Goal: Task Accomplishment & Management: Complete application form

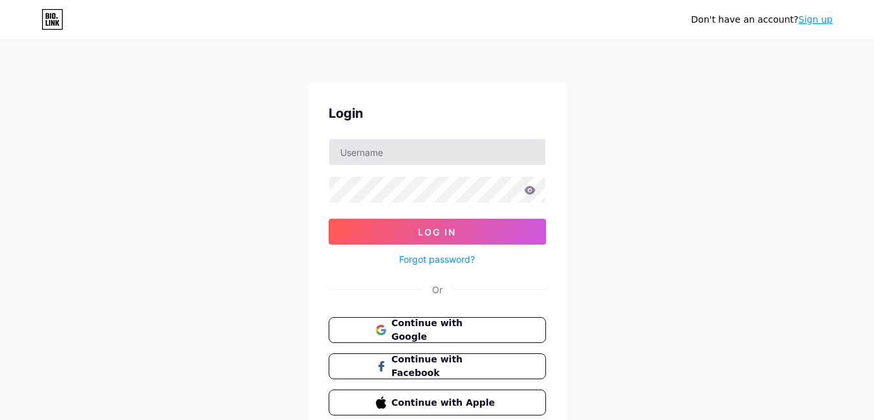
type input "[EMAIL_ADDRESS][DOMAIN_NAME]"
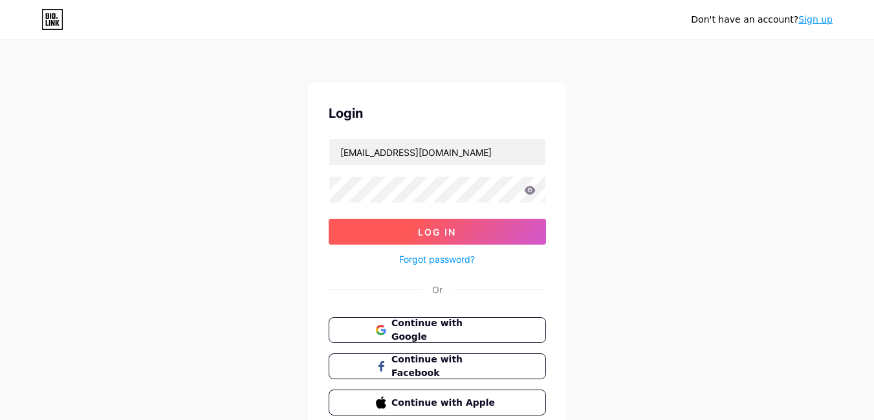
click at [383, 222] on button "Log In" at bounding box center [437, 232] width 217 height 26
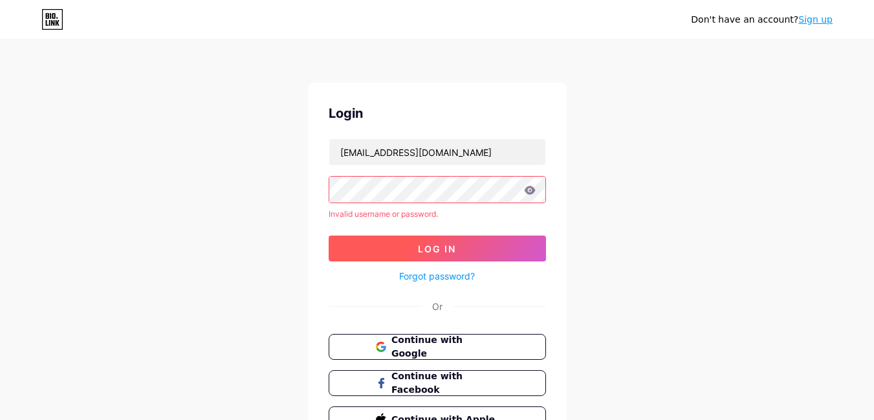
click at [396, 253] on button "Log In" at bounding box center [437, 249] width 217 height 26
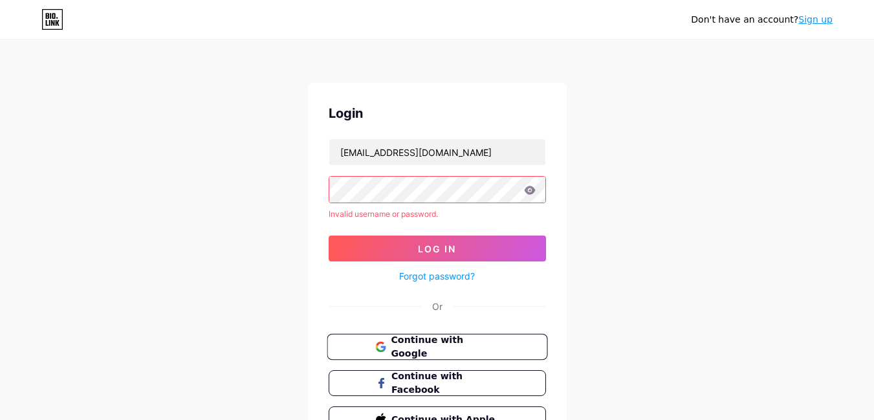
click at [451, 350] on span "Continue with Google" at bounding box center [445, 347] width 108 height 28
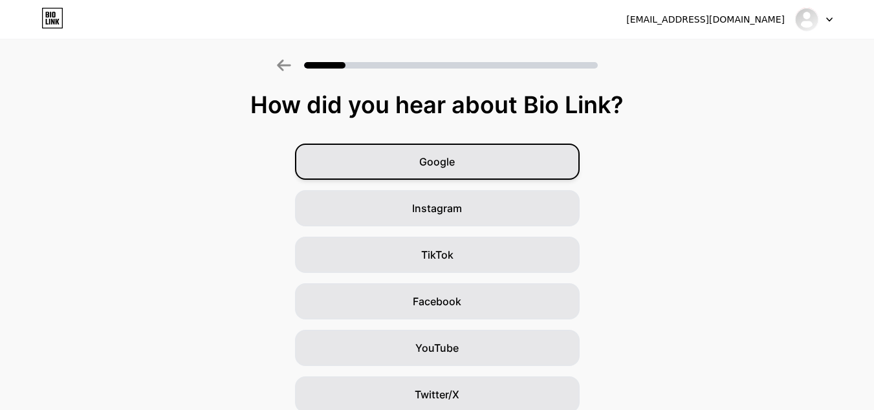
click at [448, 171] on div "Google" at bounding box center [437, 162] width 285 height 36
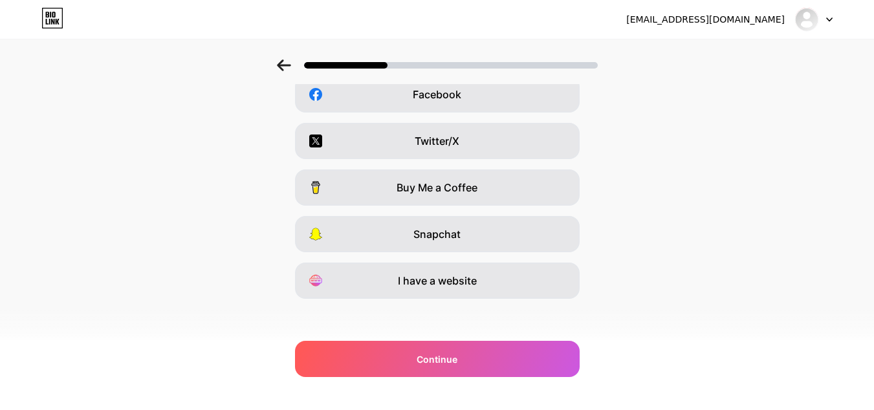
scroll to position [212, 0]
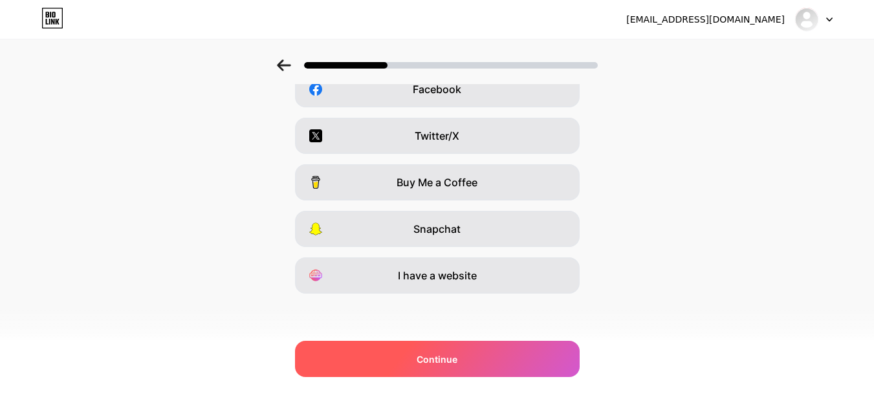
click at [455, 362] on span "Continue" at bounding box center [437, 360] width 41 height 14
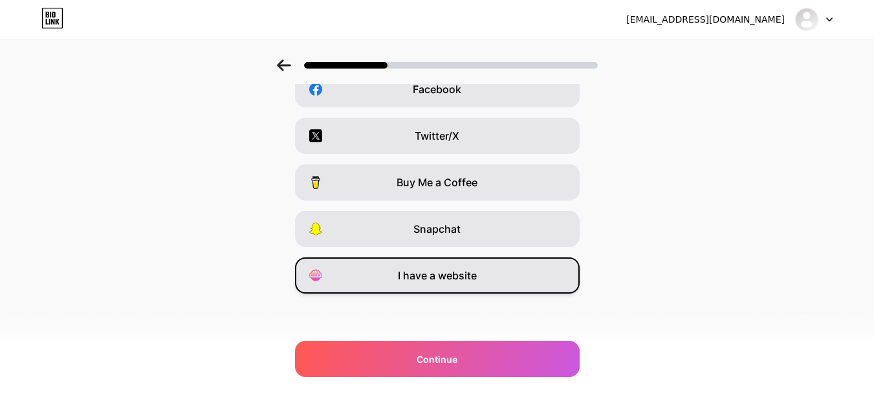
click at [447, 280] on span "I have a website" at bounding box center [437, 276] width 79 height 16
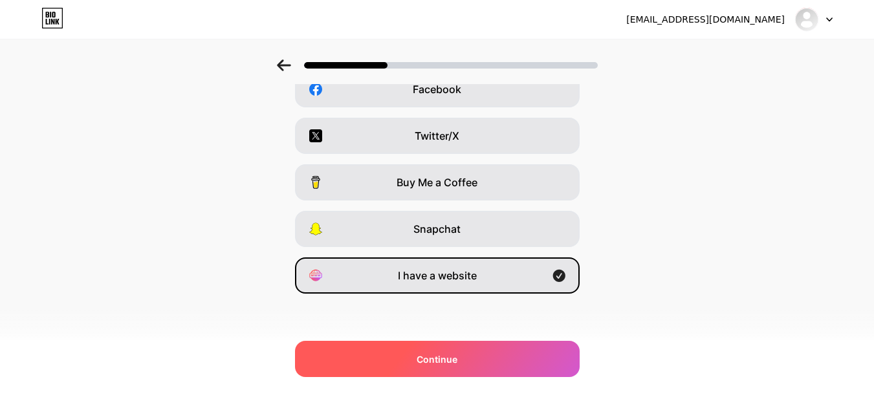
click at [403, 361] on div "Continue" at bounding box center [437, 359] width 285 height 36
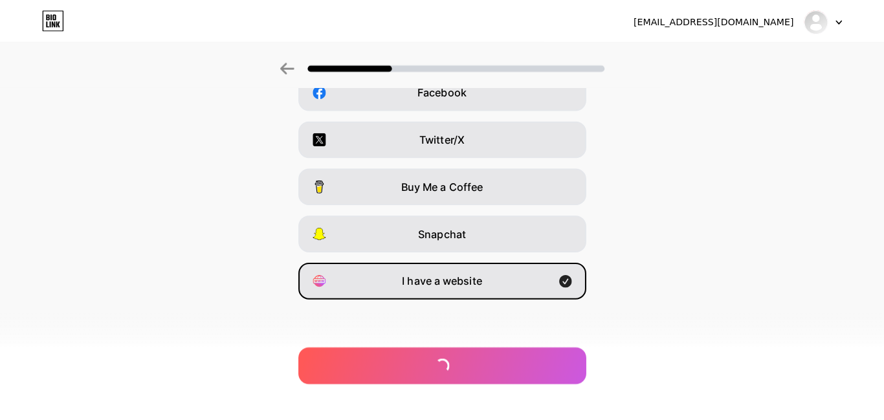
scroll to position [0, 0]
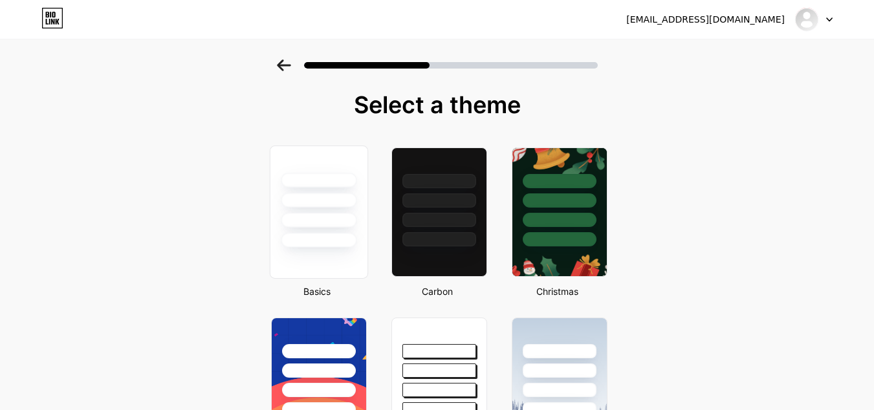
click at [314, 219] on div at bounding box center [319, 220] width 76 height 15
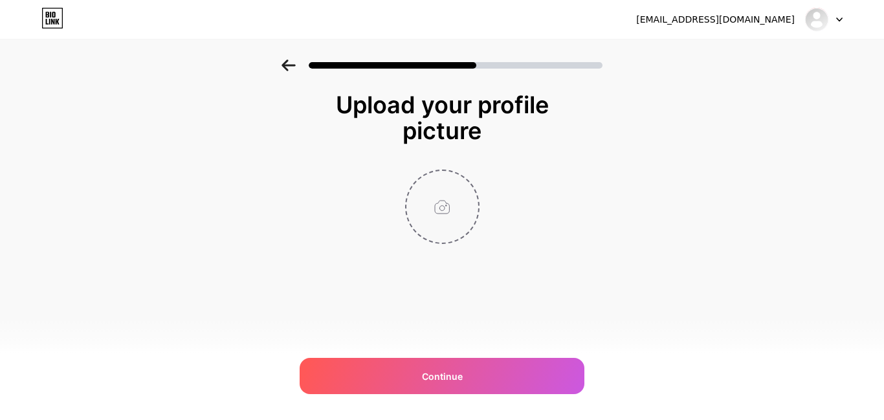
click at [425, 215] on input "file" at bounding box center [442, 207] width 72 height 72
type input "C:\fakepath\Logo Laitinen Academy .jpg"
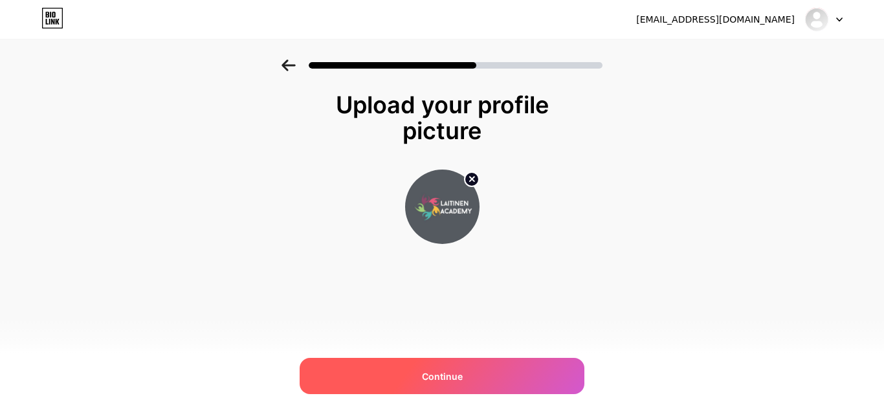
click at [456, 372] on span "Continue" at bounding box center [442, 377] width 41 height 14
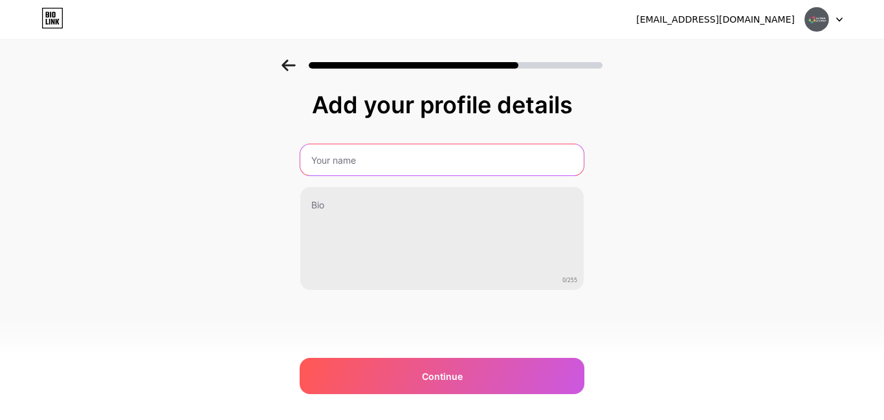
click at [390, 158] on input "text" at bounding box center [441, 159] width 283 height 31
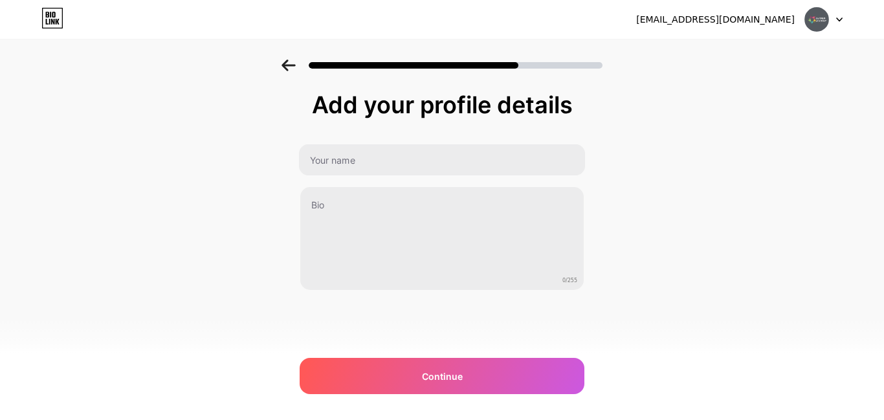
click at [283, 61] on icon at bounding box center [289, 66] width 14 height 12
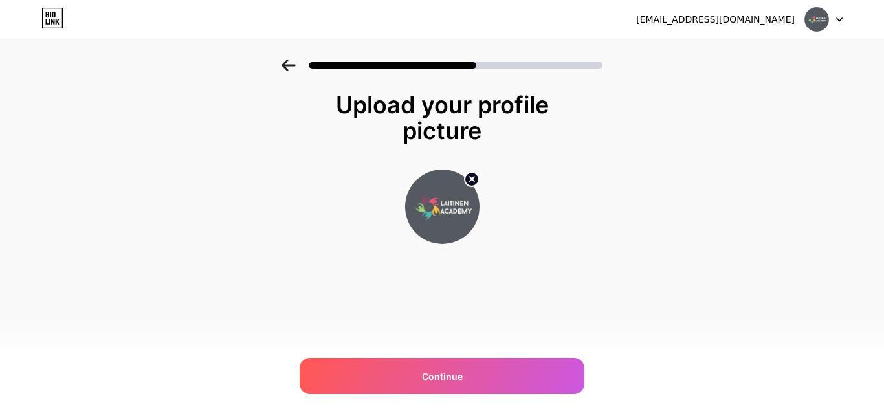
click at [475, 177] on circle at bounding box center [472, 179] width 14 height 14
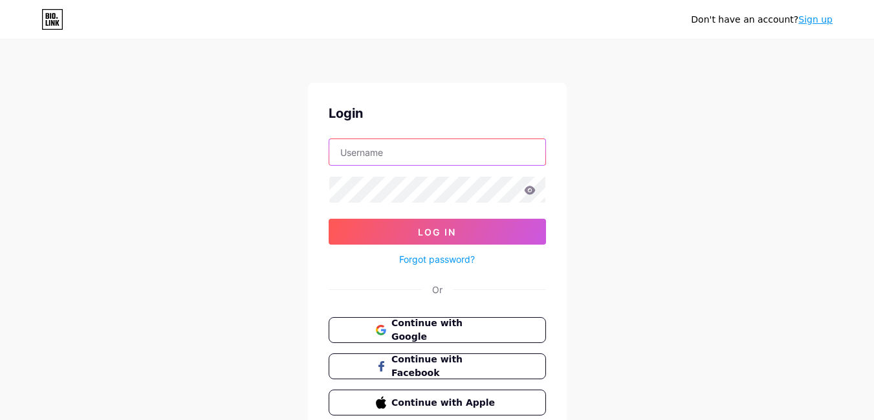
click at [416, 153] on input "text" at bounding box center [437, 152] width 216 height 26
type input "[EMAIL_ADDRESS][DOMAIN_NAME]"
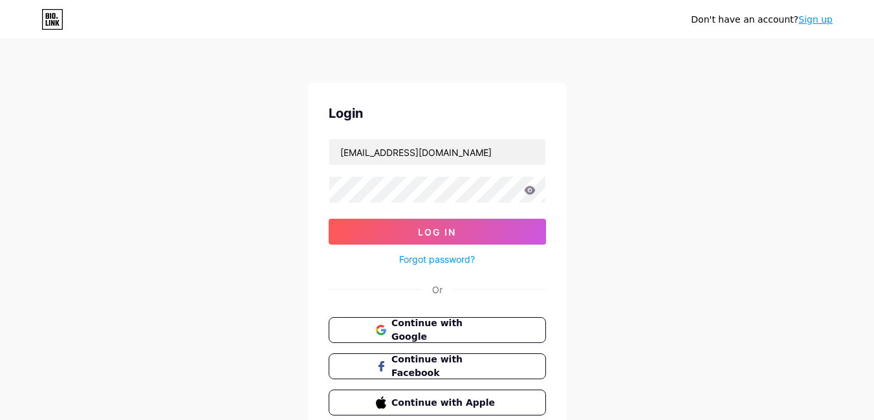
click at [372, 203] on div at bounding box center [437, 189] width 217 height 27
click at [305, 199] on div "Don't have an account? Sign up Login esqubeindustriesllc8@gmail.com Log In Forg…" at bounding box center [437, 239] width 874 height 478
click at [291, 215] on div "Don't have an account? Sign up Login esqubeindustriesllc8@gmail.com Log In Forg…" at bounding box center [437, 239] width 874 height 478
click at [411, 238] on button "Log In" at bounding box center [437, 232] width 217 height 26
click at [454, 340] on button "Continue with Google" at bounding box center [437, 330] width 221 height 27
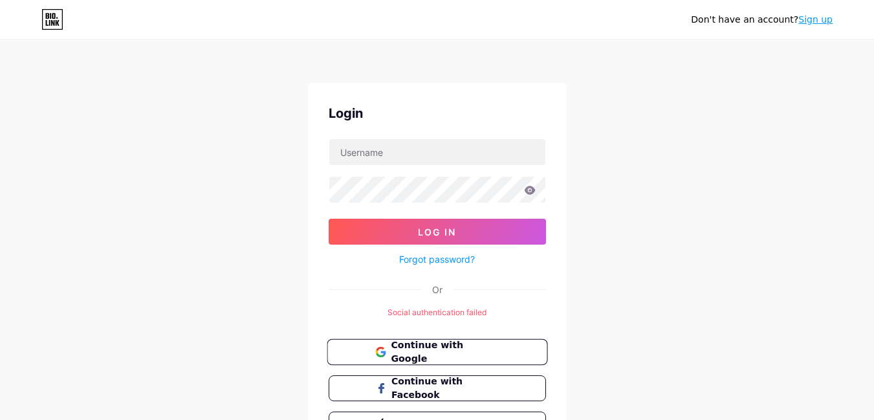
click at [378, 350] on icon at bounding box center [379, 349] width 8 height 5
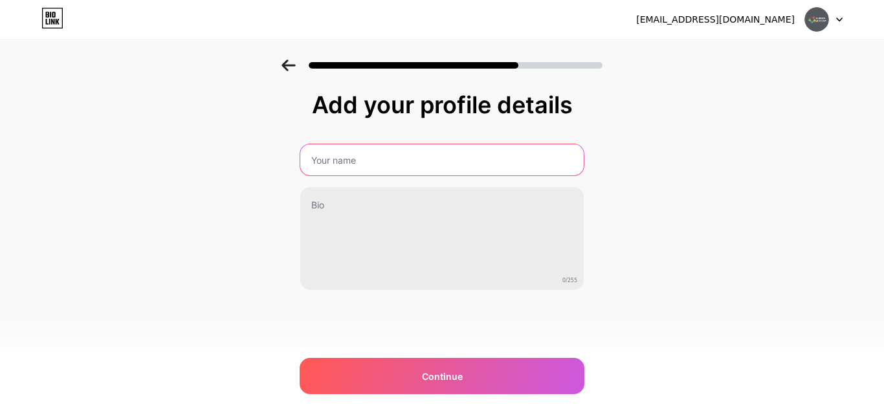
click at [446, 163] on input "text" at bounding box center [441, 159] width 283 height 31
type input "Esqube Industries LLC"
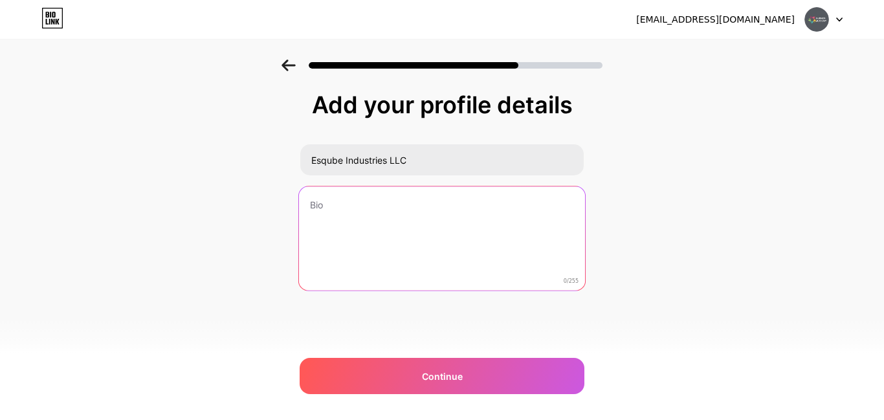
click at [357, 216] on textarea at bounding box center [442, 238] width 286 height 105
click at [336, 221] on textarea "To enrich screen reader interactions, please activate Accessibility in Grammarl…" at bounding box center [442, 238] width 286 height 105
paste textarea "Esqube Industries LLC is a leading plastic products manufacturer, specializing …"
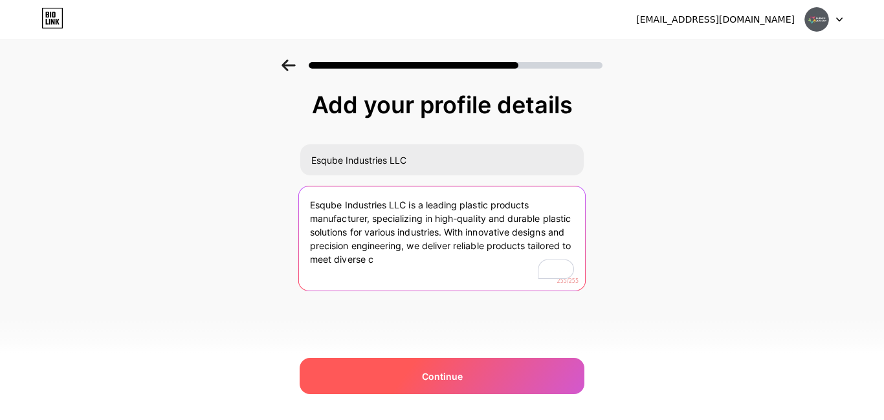
type textarea "Esqube Industries LLC is a leading plastic products manufacturer, specializing …"
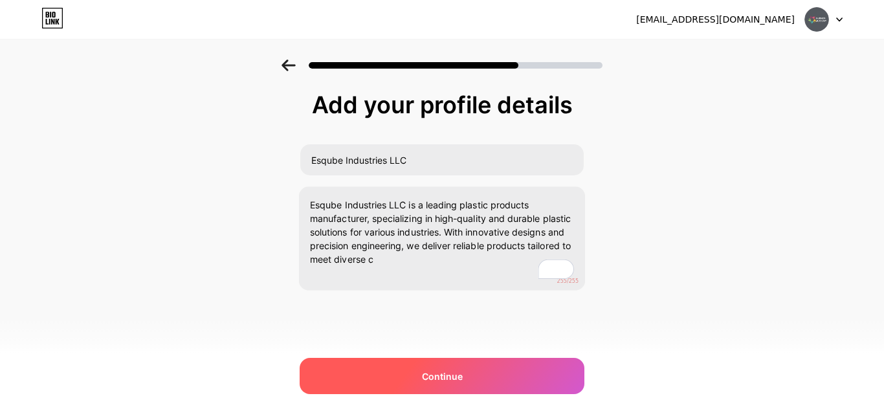
click at [414, 388] on div "Continue" at bounding box center [442, 376] width 285 height 36
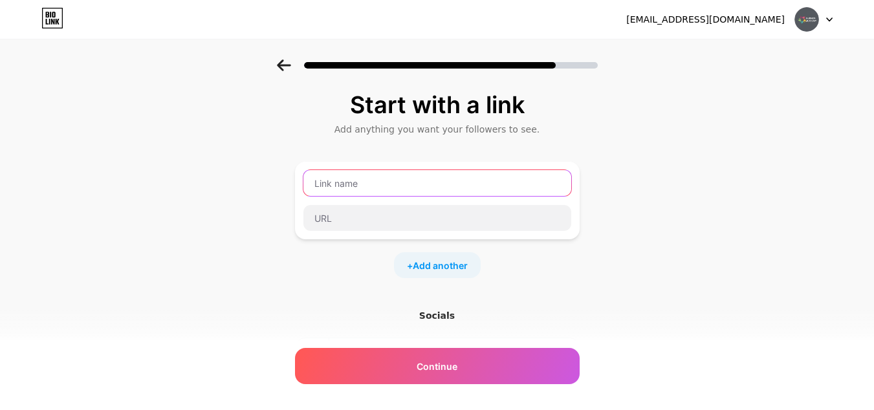
click at [337, 192] on input "text" at bounding box center [438, 183] width 268 height 26
type input "Esqube"
click at [815, 14] on img at bounding box center [807, 19] width 25 height 25
drag, startPoint x: 727, startPoint y: 127, endPoint x: 720, endPoint y: 132, distance: 8.8
click at [727, 127] on div "Start with a link Add anything you want your followers to see. Esqube + Add ano…" at bounding box center [437, 287] width 874 height 455
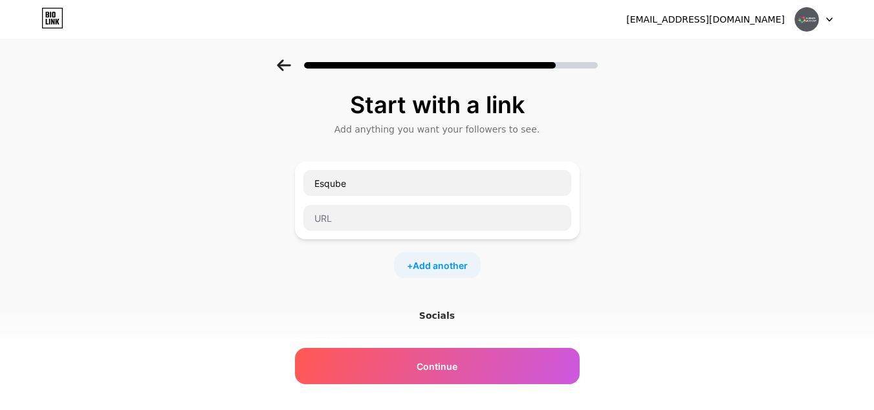
click at [816, 29] on span at bounding box center [807, 19] width 25 height 25
click at [702, 166] on div "Start with a link Add anything you want your followers to see. Esqube + Add ano…" at bounding box center [437, 287] width 874 height 455
click at [47, 14] on icon at bounding box center [52, 18] width 22 height 21
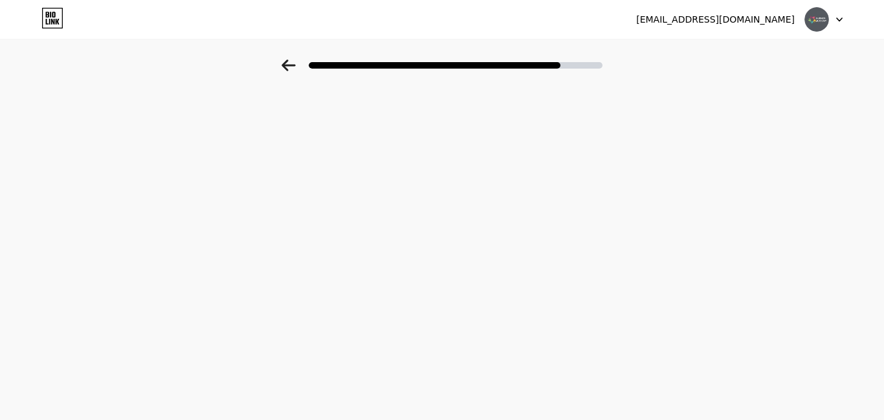
click at [832, 21] on div at bounding box center [824, 19] width 38 height 23
click at [742, 68] on li "Logout" at bounding box center [762, 53] width 161 height 35
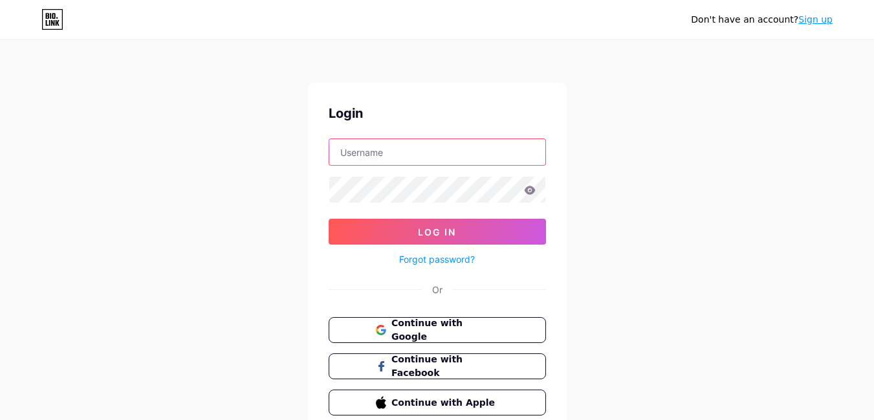
click at [400, 151] on input "text" at bounding box center [437, 152] width 216 height 26
type input "[EMAIL_ADDRESS][DOMAIN_NAME]"
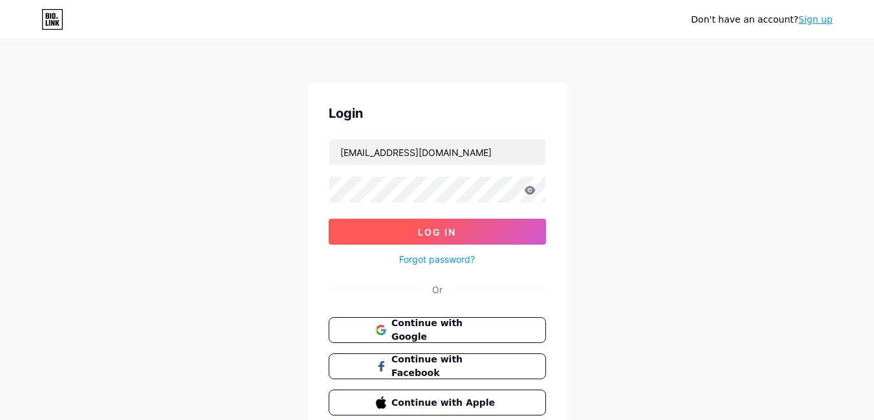
click at [415, 235] on button "Log In" at bounding box center [437, 232] width 217 height 26
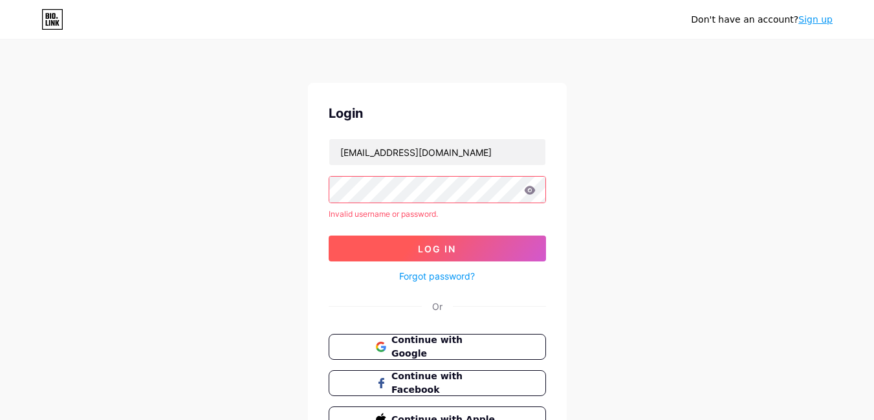
click at [414, 242] on button "Log In" at bounding box center [437, 249] width 217 height 26
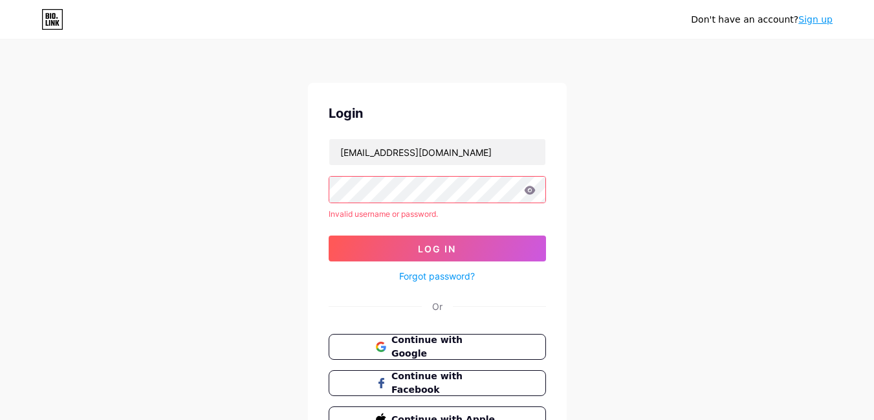
click at [706, 199] on div "Don't have an account? Sign up Login esqubeindustriesllc8@gmail.com Invalid use…" at bounding box center [437, 247] width 874 height 494
click at [460, 353] on span "Continue with Google" at bounding box center [445, 347] width 108 height 28
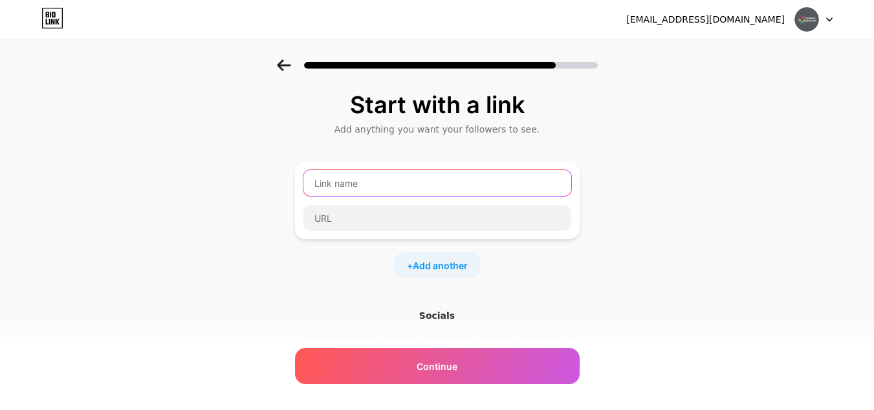
click at [413, 183] on input "text" at bounding box center [438, 183] width 268 height 26
click at [804, 17] on img at bounding box center [807, 19] width 25 height 25
click at [608, 232] on div "Start with a link Add anything you want your followers to see. + Add another So…" at bounding box center [437, 287] width 874 height 455
click at [409, 189] on input "text" at bounding box center [438, 183] width 268 height 26
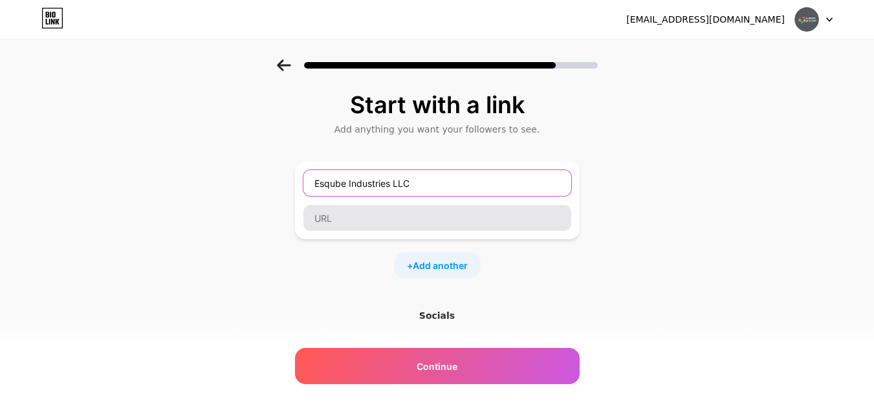
type input "Esqube Industries LLC"
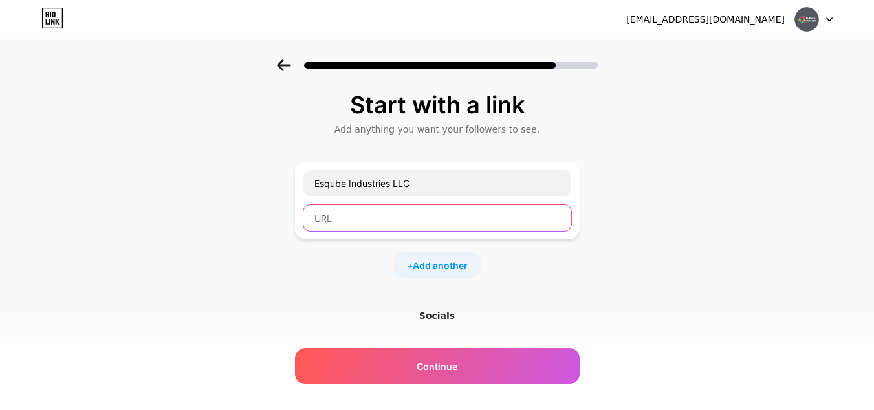
click at [348, 209] on input "text" at bounding box center [438, 218] width 268 height 26
paste input "https://www.esqube.com/"
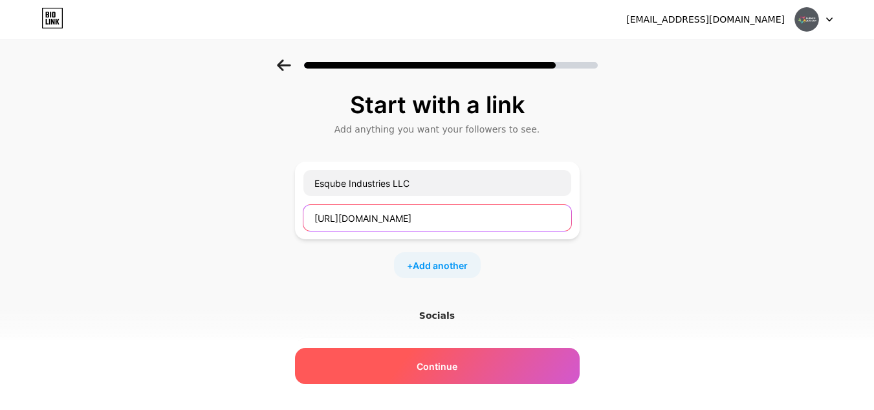
type input "https://www.esqube.com/"
click at [446, 366] on span "Continue" at bounding box center [437, 367] width 41 height 14
click at [481, 371] on div "Continue" at bounding box center [437, 366] width 285 height 36
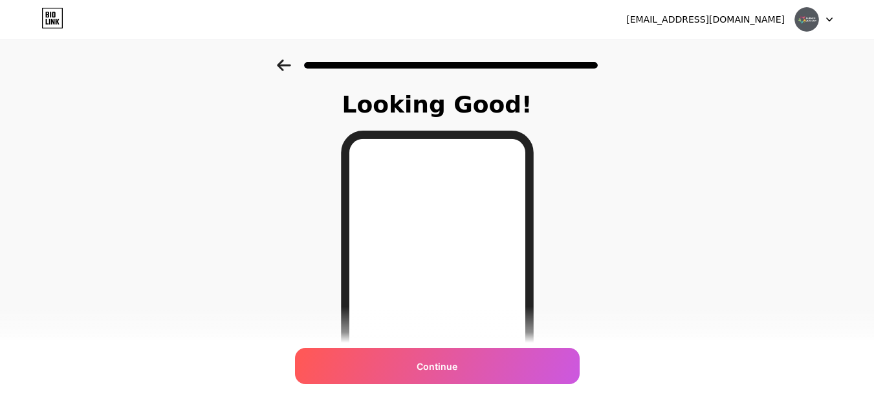
click at [481, 371] on div "Continue" at bounding box center [437, 366] width 285 height 36
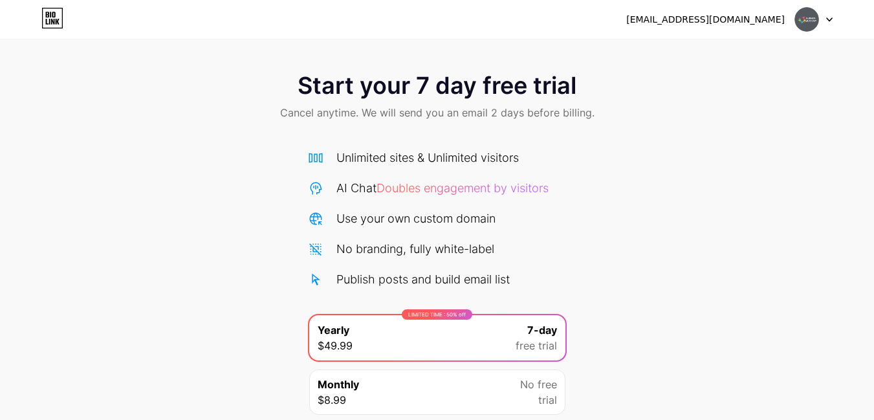
drag, startPoint x: 807, startPoint y: 23, endPoint x: 828, endPoint y: 23, distance: 20.7
click at [828, 23] on div at bounding box center [814, 19] width 38 height 23
click at [59, 17] on icon at bounding box center [52, 18] width 22 height 21
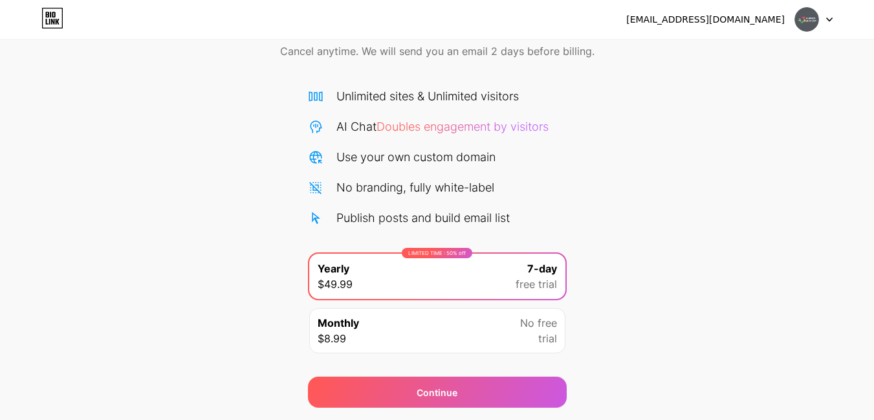
scroll to position [101, 0]
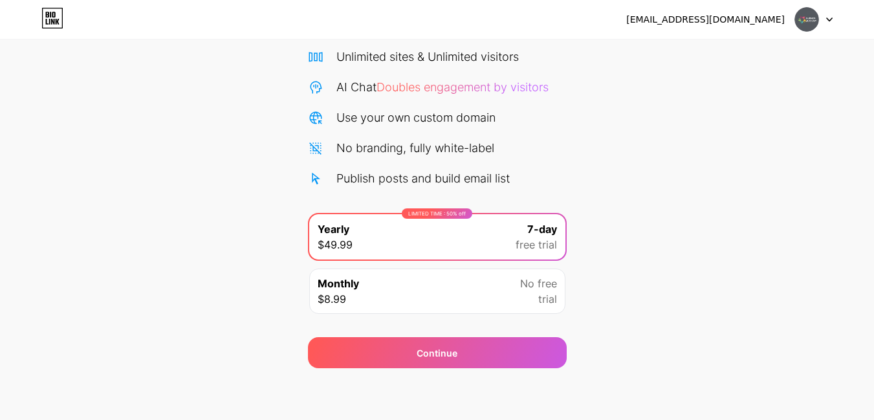
click at [814, 15] on img at bounding box center [807, 19] width 25 height 25
click at [743, 61] on li "Logout" at bounding box center [752, 53] width 161 height 35
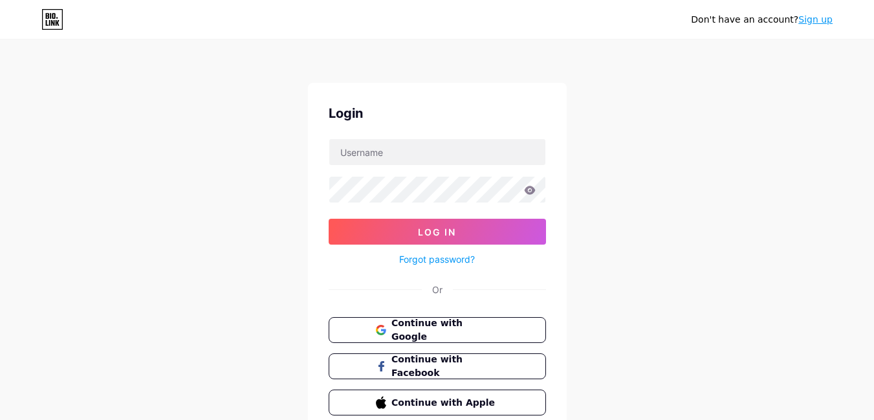
click at [834, 109] on div "Don't have an account? Sign up Login Log In Forgot password? Or Continue with G…" at bounding box center [437, 239] width 874 height 478
click at [480, 338] on button "Continue with Google" at bounding box center [437, 330] width 221 height 27
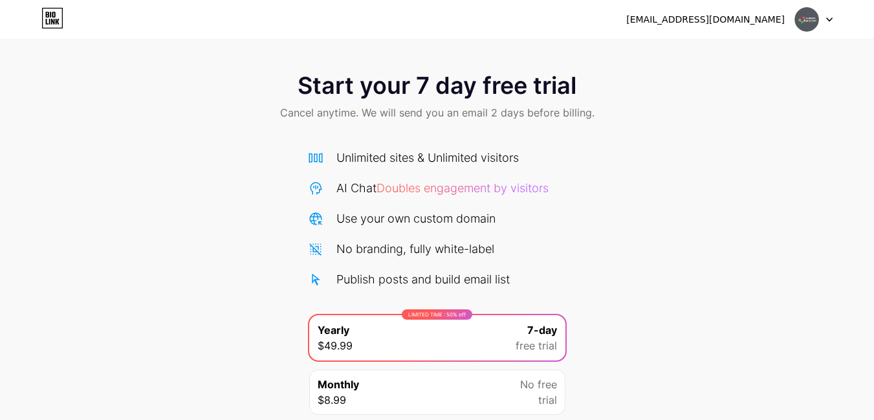
click at [407, 153] on div "Unlimited sites & Unlimited visitors" at bounding box center [428, 157] width 183 height 17
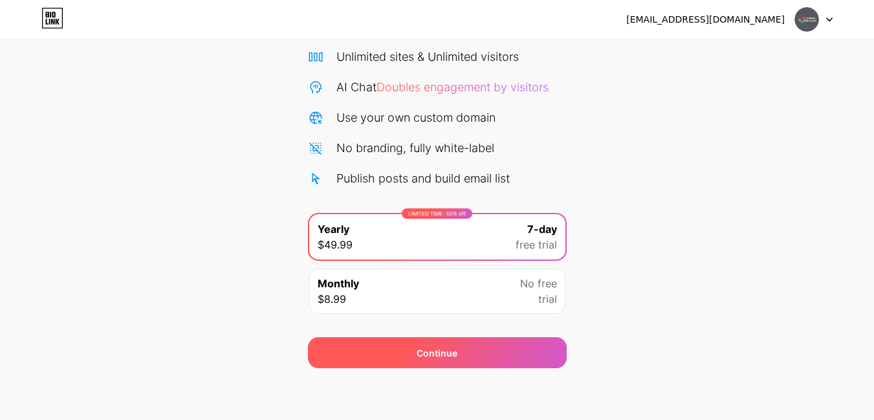
click at [546, 350] on div "Continue" at bounding box center [437, 352] width 259 height 31
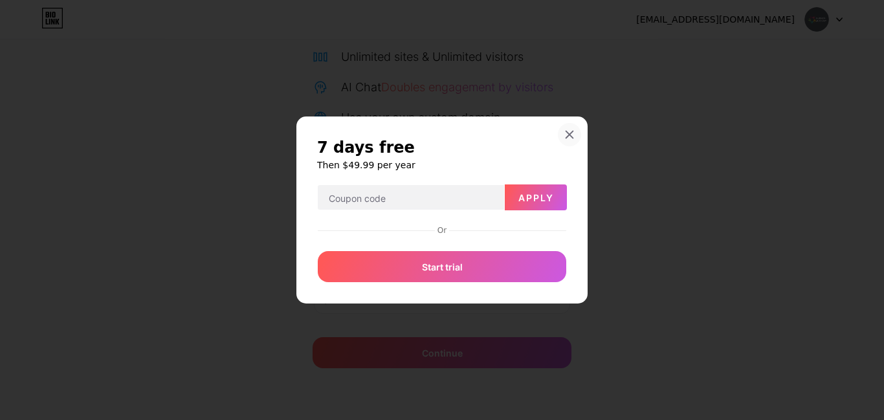
click at [573, 133] on icon at bounding box center [569, 134] width 10 height 10
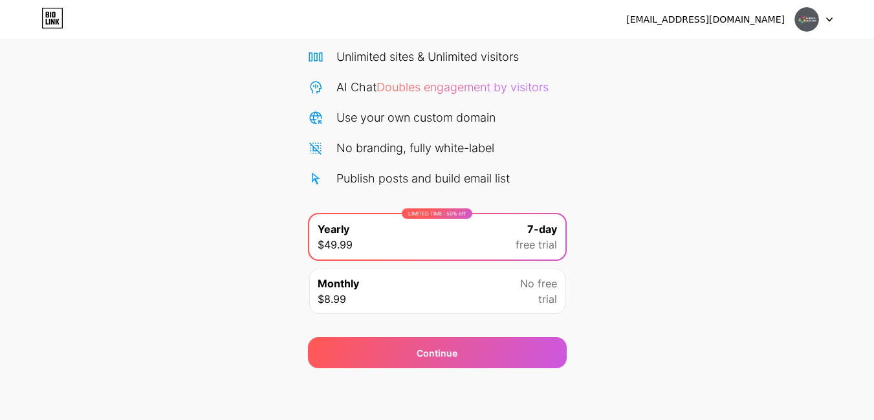
click at [810, 17] on img at bounding box center [807, 19] width 25 height 25
click at [680, 13] on div "[EMAIL_ADDRESS][DOMAIN_NAME]" at bounding box center [706, 20] width 159 height 14
click at [677, 16] on div "[EMAIL_ADDRESS][DOMAIN_NAME]" at bounding box center [706, 20] width 159 height 14
click at [33, 19] on div "[EMAIL_ADDRESS][DOMAIN_NAME] Logout" at bounding box center [437, 19] width 874 height 23
click at [45, 17] on icon at bounding box center [52, 18] width 22 height 21
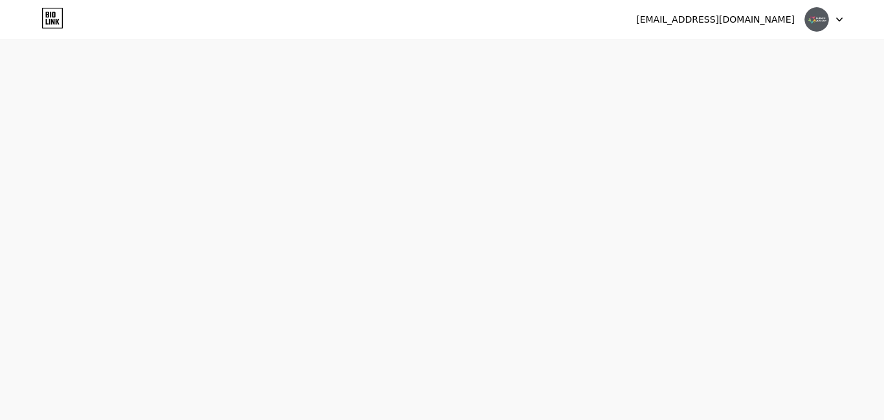
click at [47, 25] on icon at bounding box center [52, 18] width 22 height 21
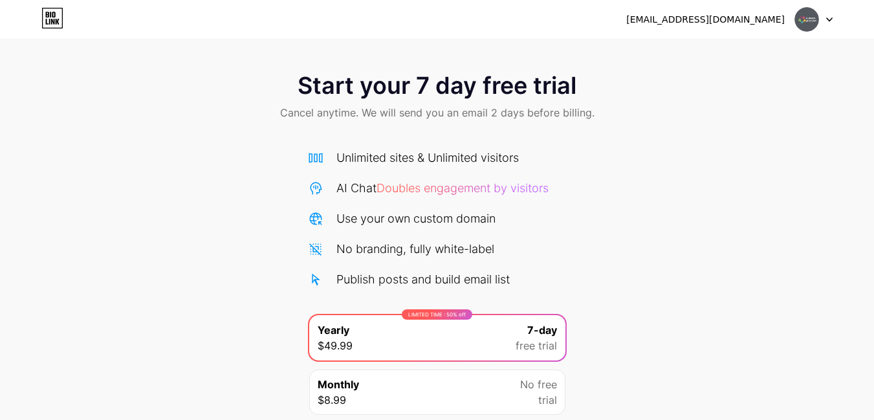
click at [821, 21] on div at bounding box center [814, 19] width 38 height 23
click at [749, 44] on li "Logout" at bounding box center [752, 53] width 161 height 35
